Goal: Contribute content

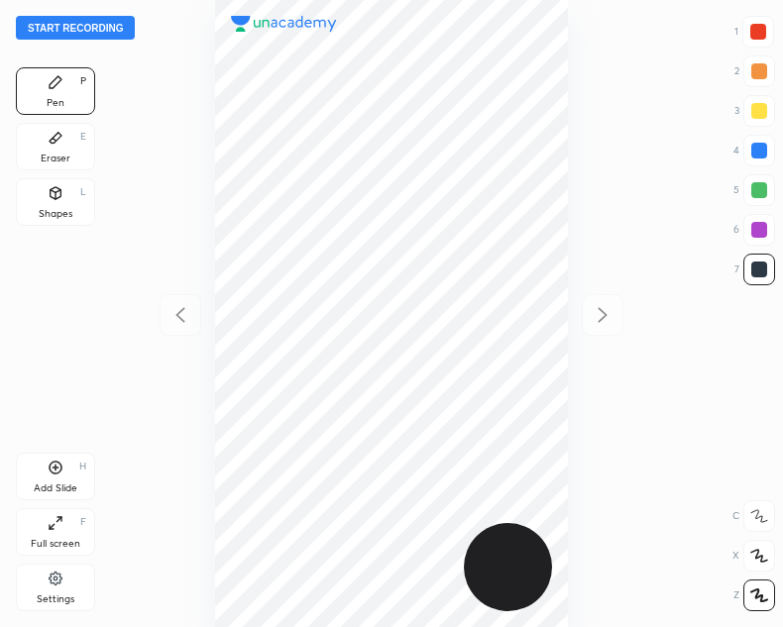
scroll to position [627, 466]
click at [111, 25] on button "Start recording" at bounding box center [75, 28] width 119 height 24
drag, startPoint x: 762, startPoint y: 23, endPoint x: 663, endPoint y: 46, distance: 101.7
click at [760, 25] on div at bounding box center [758, 32] width 32 height 32
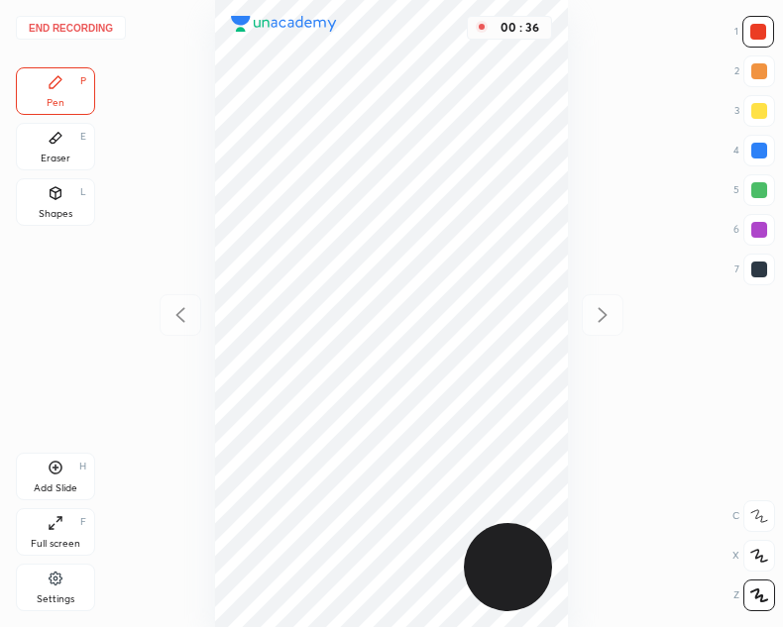
drag, startPoint x: 761, startPoint y: 152, endPoint x: 658, endPoint y: 156, distance: 103.1
click at [759, 150] on div at bounding box center [759, 151] width 16 height 16
click at [573, 154] on div "00 : 43" at bounding box center [392, 313] width 466 height 627
drag, startPoint x: 758, startPoint y: 24, endPoint x: 732, endPoint y: 36, distance: 28.4
click at [755, 25] on div at bounding box center [758, 32] width 16 height 16
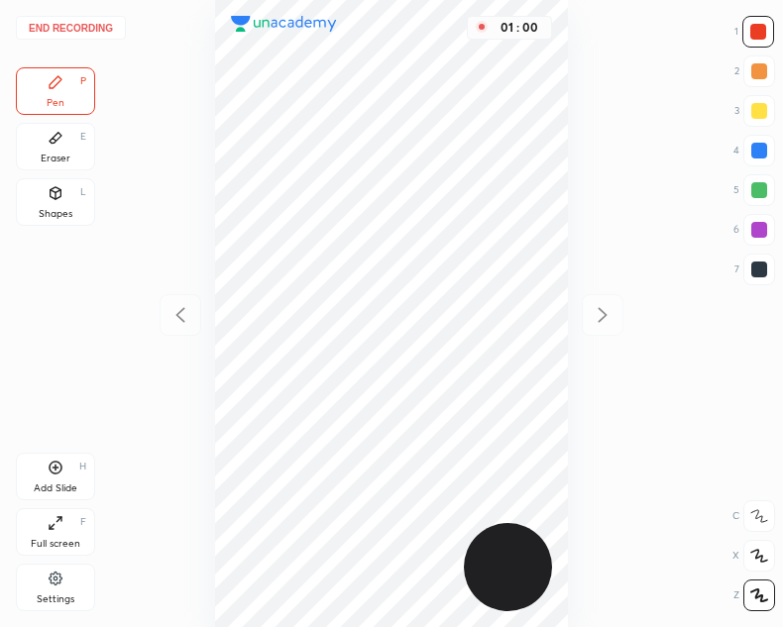
click at [761, 146] on div at bounding box center [759, 151] width 16 height 16
click at [756, 35] on div at bounding box center [758, 32] width 16 height 16
click at [759, 147] on div at bounding box center [759, 151] width 16 height 16
click at [53, 26] on button "End recording" at bounding box center [71, 28] width 110 height 24
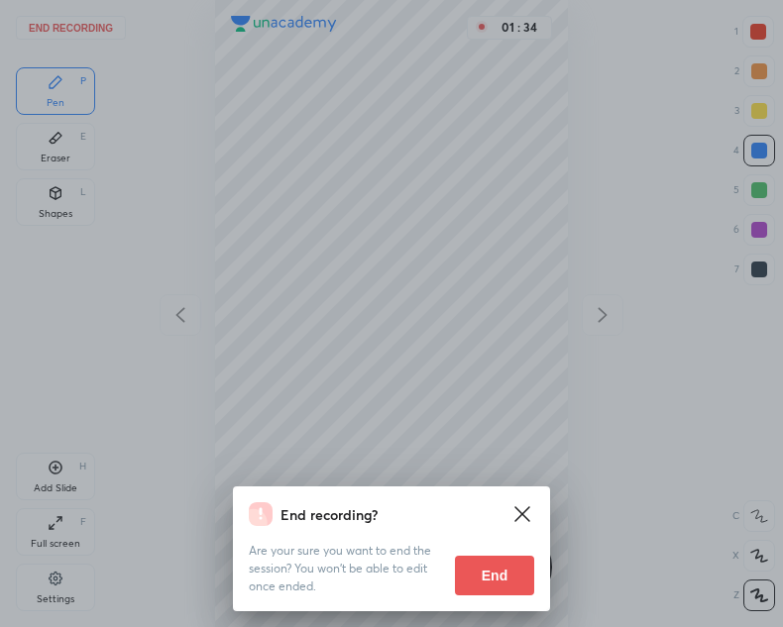
click at [483, 575] on button "End" at bounding box center [494, 576] width 79 height 40
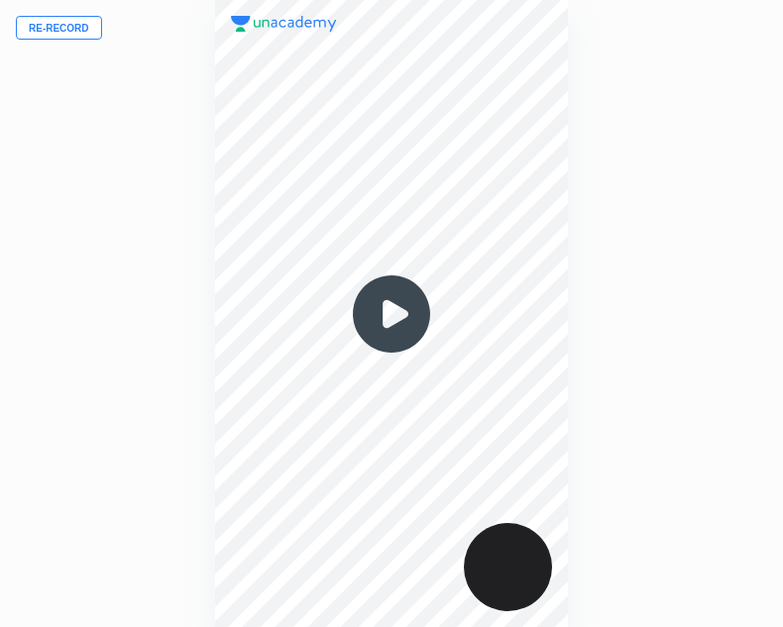
click at [80, 23] on button "Re-record" at bounding box center [59, 28] width 86 height 24
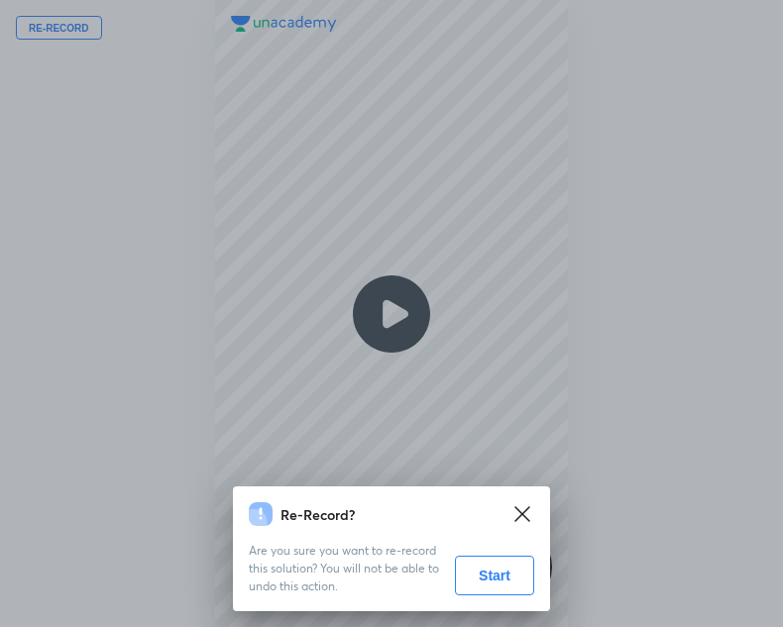
click at [492, 577] on button "Start" at bounding box center [494, 576] width 79 height 40
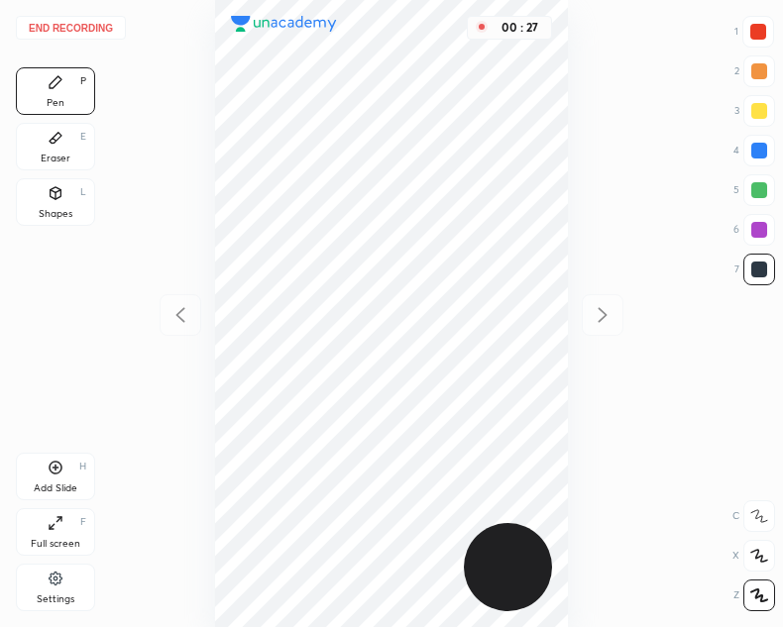
click at [752, 30] on div at bounding box center [758, 32] width 16 height 16
drag, startPoint x: 749, startPoint y: 263, endPoint x: 758, endPoint y: 249, distance: 16.5
click at [750, 262] on div at bounding box center [759, 270] width 32 height 32
drag, startPoint x: 761, startPoint y: 25, endPoint x: 613, endPoint y: 50, distance: 149.7
click at [756, 25] on div at bounding box center [758, 32] width 16 height 16
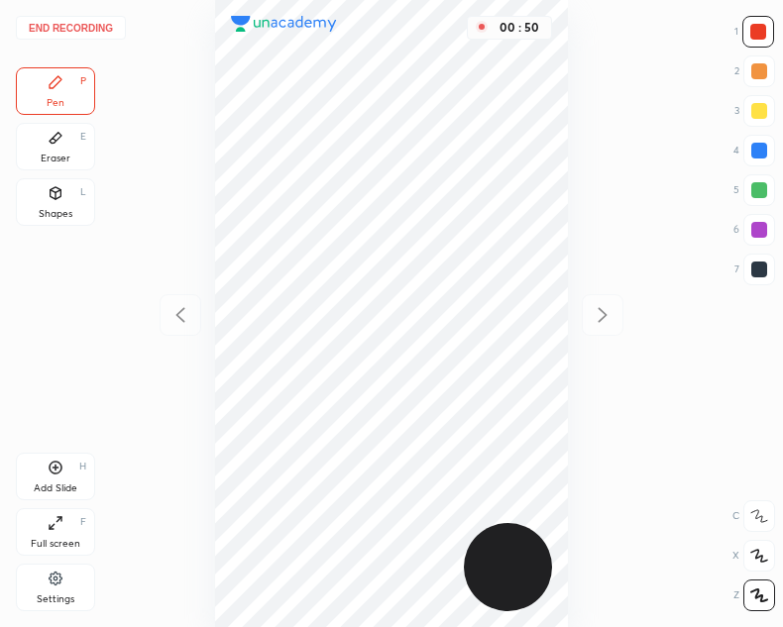
click at [757, 148] on div at bounding box center [759, 151] width 16 height 16
drag, startPoint x: 767, startPoint y: 31, endPoint x: 589, endPoint y: 90, distance: 187.0
click at [764, 31] on div at bounding box center [758, 32] width 32 height 32
click at [755, 147] on div at bounding box center [759, 151] width 16 height 16
drag, startPoint x: 759, startPoint y: 33, endPoint x: 674, endPoint y: 135, distance: 132.9
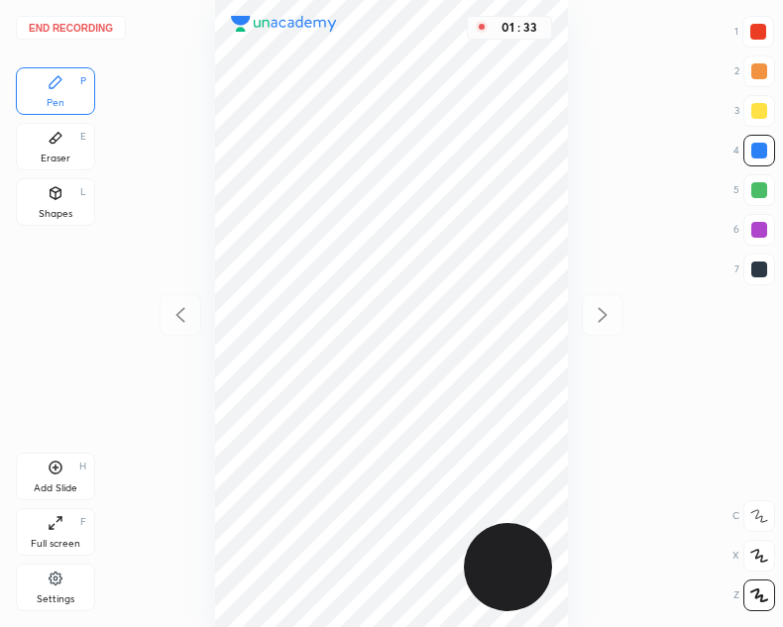
click at [758, 36] on div at bounding box center [758, 32] width 16 height 16
click at [756, 155] on div at bounding box center [759, 151] width 16 height 16
click at [760, 230] on div at bounding box center [759, 230] width 16 height 16
drag, startPoint x: 765, startPoint y: 274, endPoint x: 592, endPoint y: 340, distance: 184.4
click at [763, 275] on div at bounding box center [759, 270] width 16 height 16
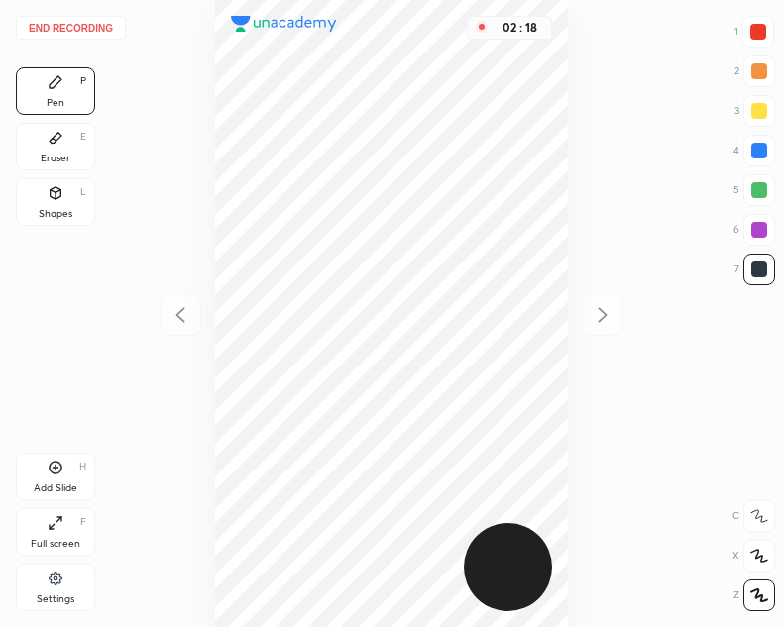
click at [760, 149] on div at bounding box center [759, 151] width 16 height 16
drag, startPoint x: 53, startPoint y: 463, endPoint x: 50, endPoint y: 493, distance: 31.0
click at [54, 463] on icon at bounding box center [56, 468] width 16 height 16
click at [179, 312] on icon at bounding box center [180, 315] width 24 height 24
click at [600, 309] on icon at bounding box center [602, 315] width 24 height 24
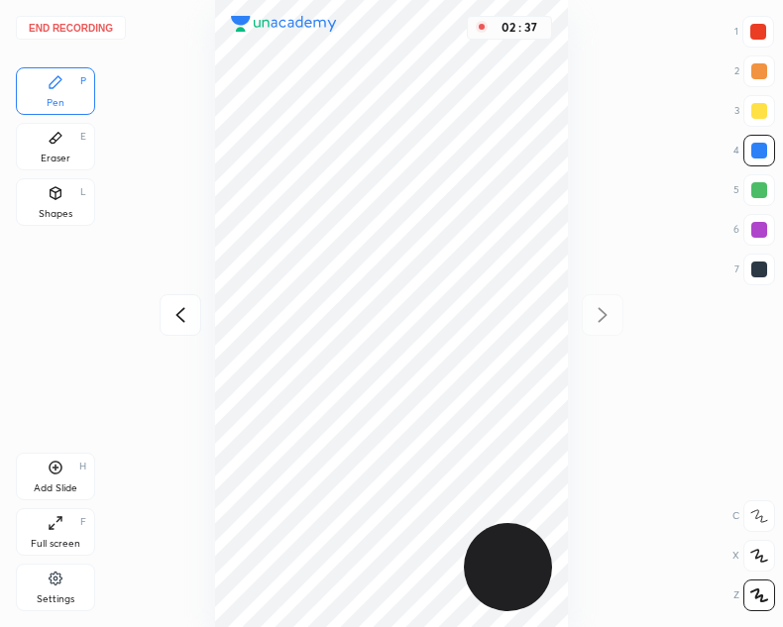
drag, startPoint x: 758, startPoint y: 28, endPoint x: 702, endPoint y: 53, distance: 61.2
click at [752, 29] on div at bounding box center [758, 32] width 16 height 16
drag, startPoint x: 52, startPoint y: 118, endPoint x: 69, endPoint y: 146, distance: 33.0
click at [53, 120] on div "Pen P Eraser E Shapes L" at bounding box center [55, 150] width 79 height 166
click at [65, 154] on div "Eraser" at bounding box center [56, 159] width 30 height 10
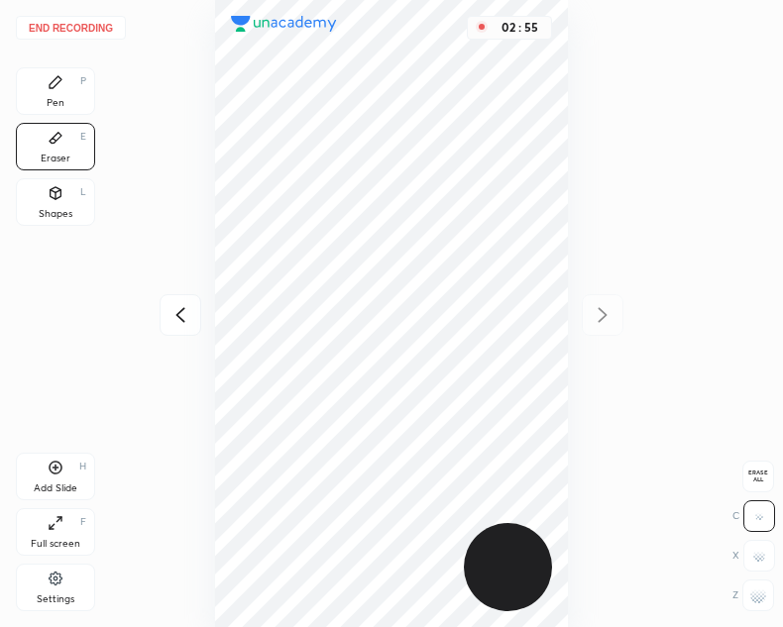
click at [49, 94] on div "Pen P" at bounding box center [55, 91] width 79 height 48
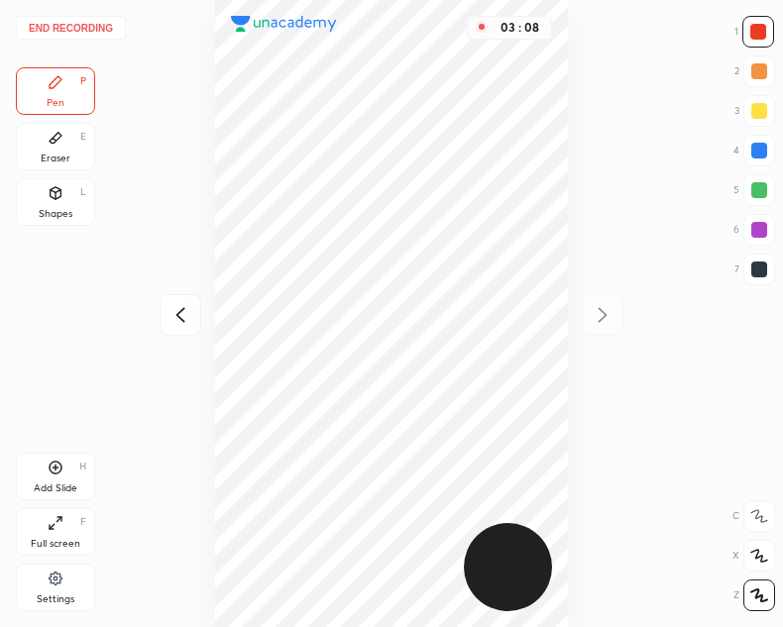
drag, startPoint x: 761, startPoint y: 139, endPoint x: 747, endPoint y: 159, distance: 25.0
click at [758, 149] on div at bounding box center [759, 151] width 32 height 32
click at [183, 315] on icon at bounding box center [180, 315] width 24 height 24
click at [764, 23] on div at bounding box center [758, 32] width 32 height 32
drag, startPoint x: 753, startPoint y: 269, endPoint x: 667, endPoint y: 262, distance: 86.5
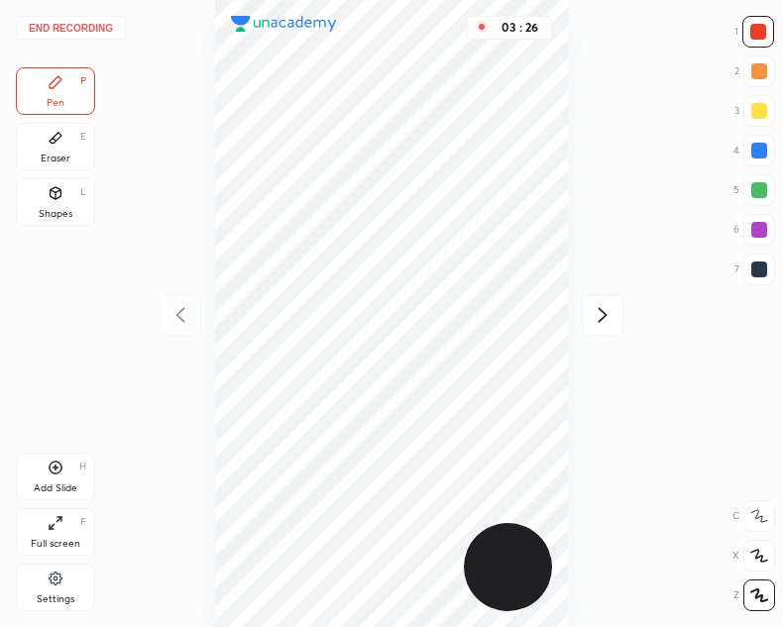
click at [753, 269] on div at bounding box center [759, 270] width 16 height 16
click at [602, 321] on icon at bounding box center [602, 315] width 24 height 24
click at [94, 29] on button "End recording" at bounding box center [71, 28] width 110 height 24
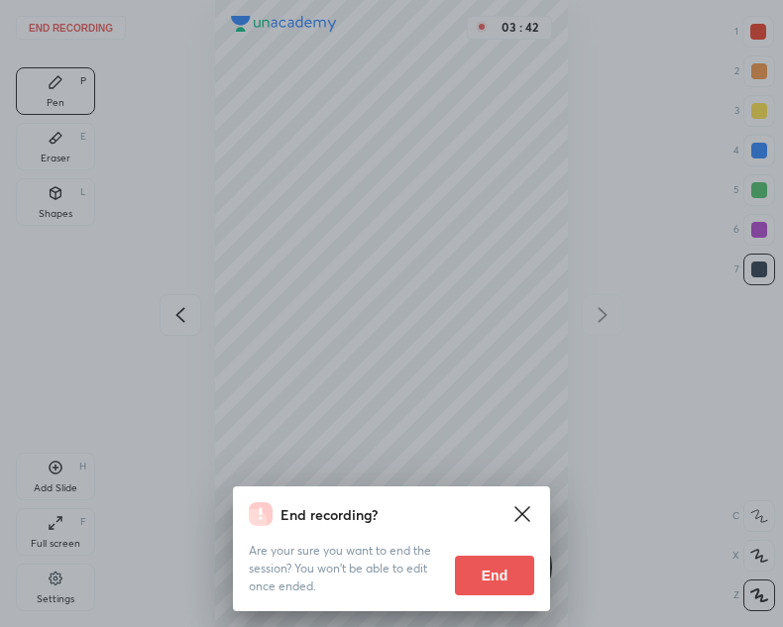
drag, startPoint x: 499, startPoint y: 566, endPoint x: 463, endPoint y: 588, distance: 43.2
click at [498, 569] on button "End" at bounding box center [494, 576] width 79 height 40
